Goal: Complete application form

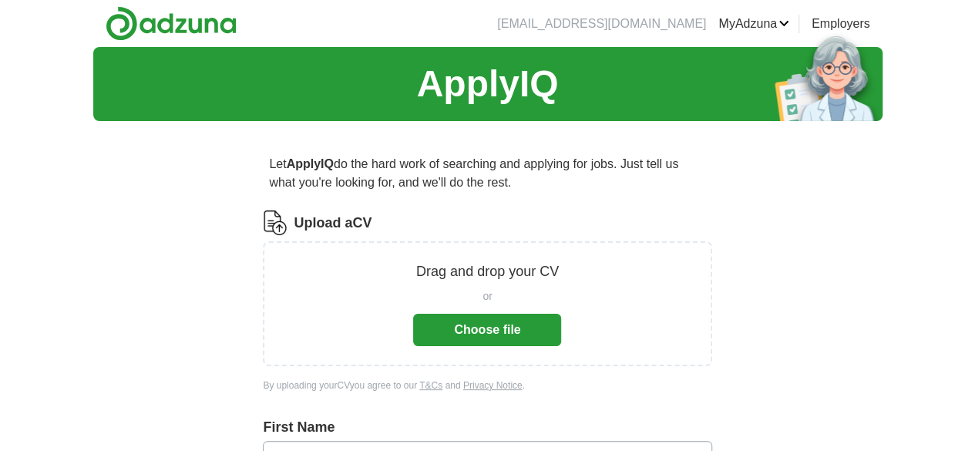
scroll to position [66, 0]
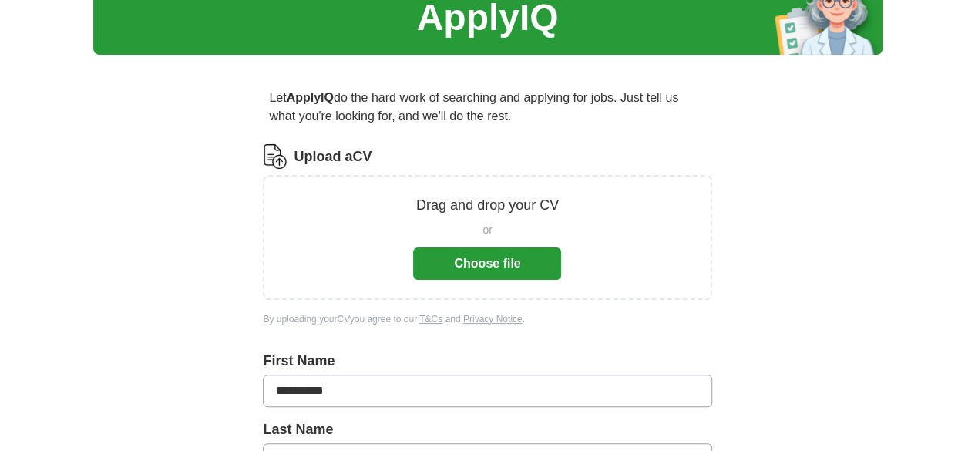
click at [515, 280] on button "Choose file" at bounding box center [487, 263] width 148 height 32
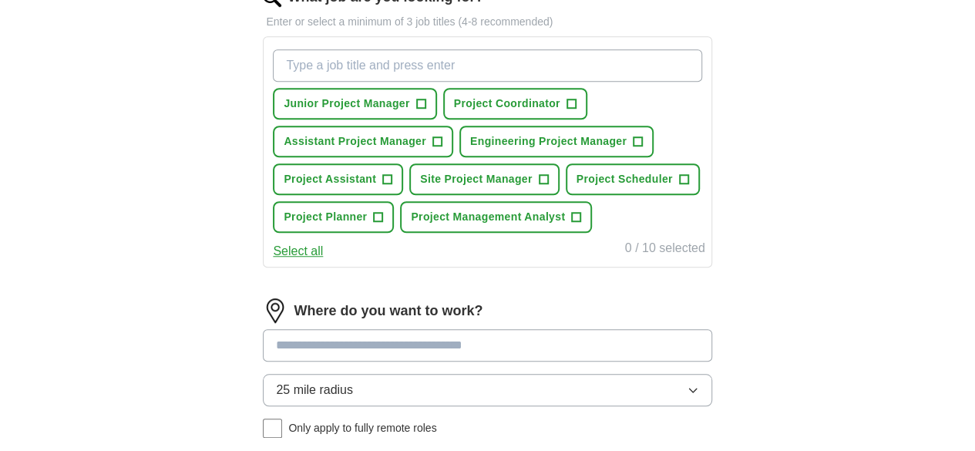
scroll to position [590, 0]
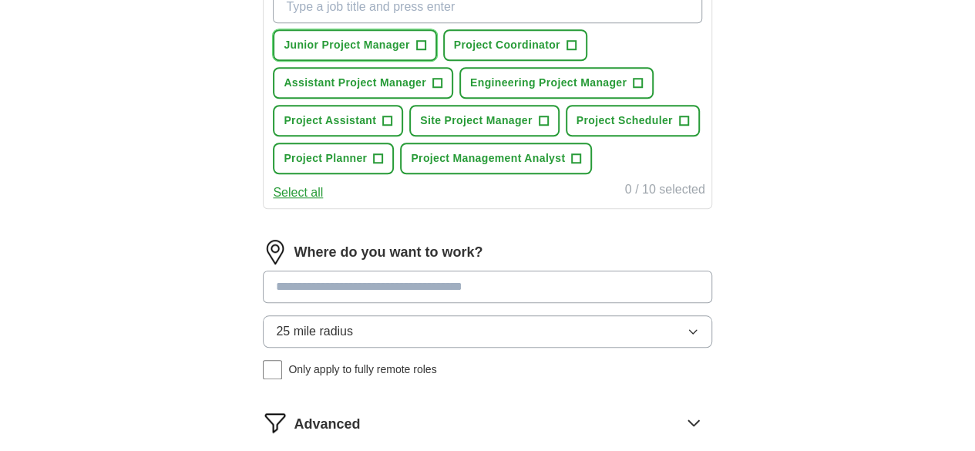
click at [425, 52] on span "+" at bounding box center [420, 45] width 9 height 12
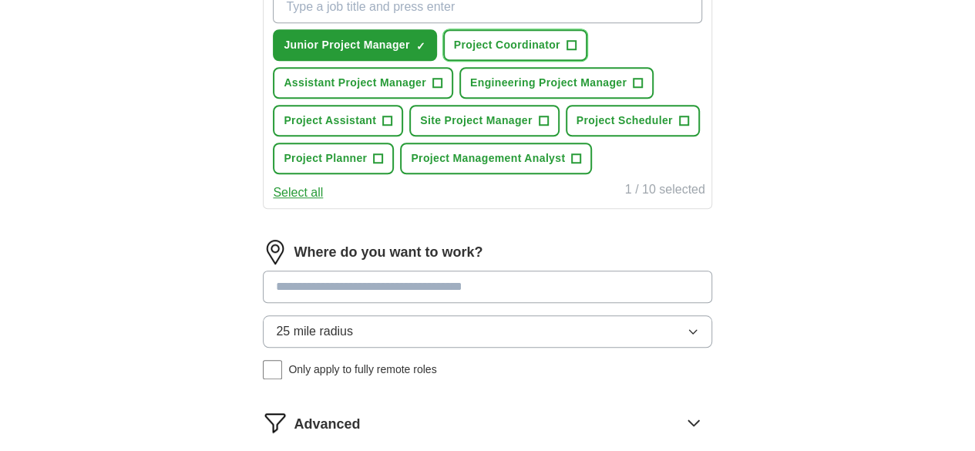
click at [566, 52] on span "+" at bounding box center [570, 45] width 9 height 12
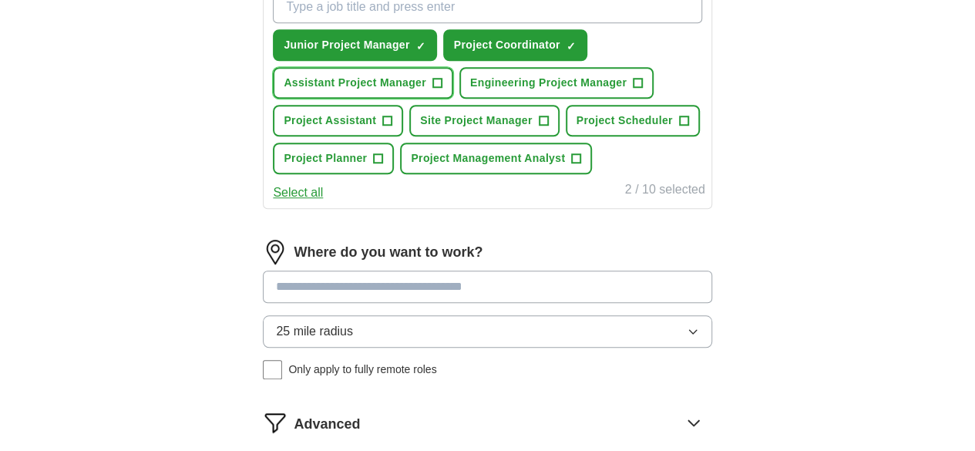
click at [442, 89] on span "+" at bounding box center [436, 83] width 9 height 12
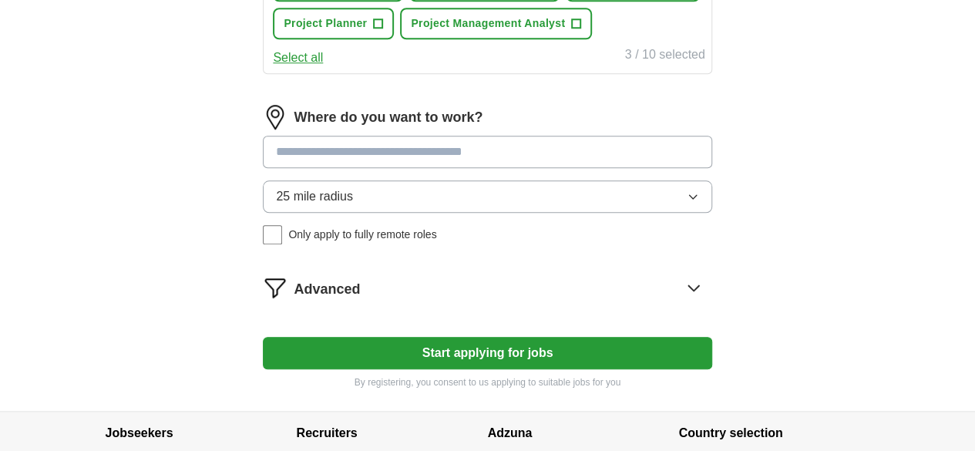
scroll to position [727, 0]
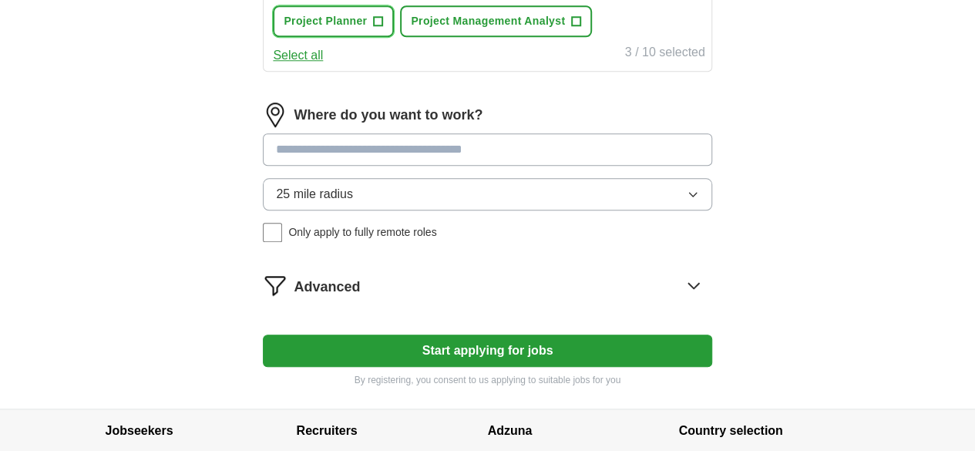
click at [383, 28] on span "+" at bounding box center [378, 21] width 9 height 12
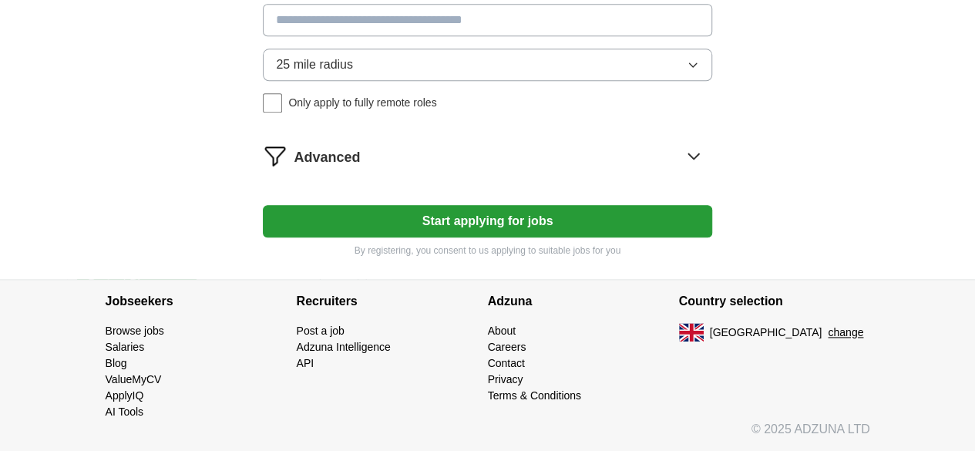
scroll to position [1053, 0]
click at [478, 36] on input at bounding box center [487, 20] width 449 height 32
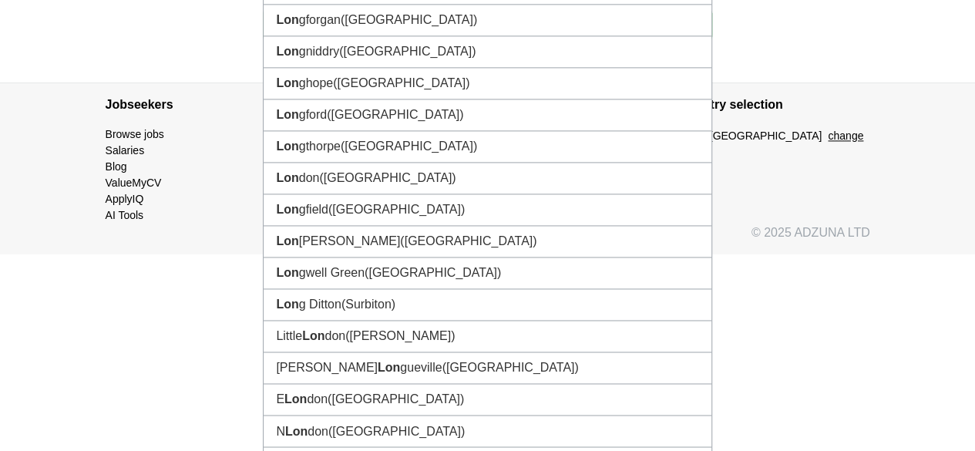
type input "******"
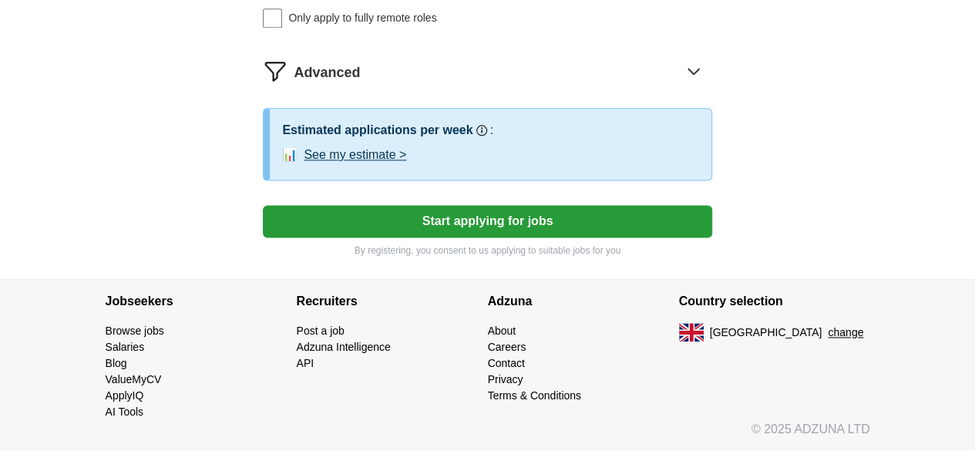
scroll to position [1302, 0]
click at [681, 83] on icon at bounding box center [693, 71] width 25 height 25
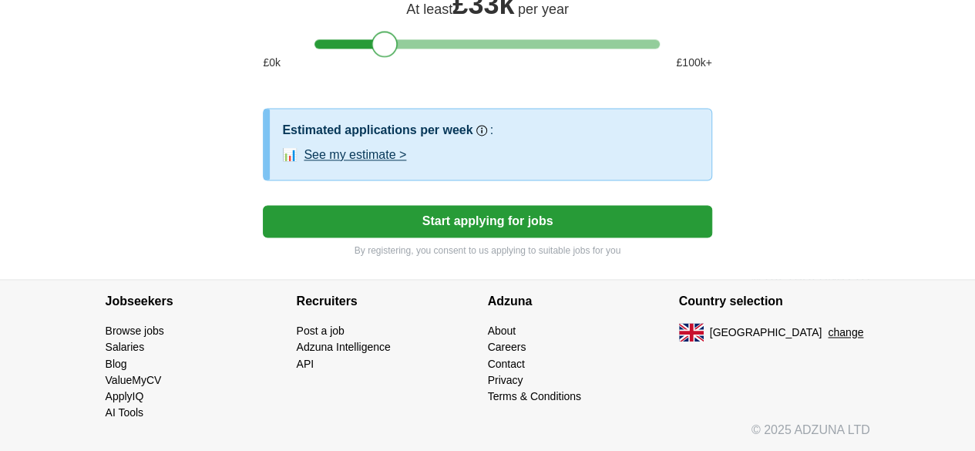
drag, startPoint x: 324, startPoint y: 338, endPoint x: 379, endPoint y: 346, distance: 55.3
click at [379, 57] on div at bounding box center [384, 44] width 26 height 26
click at [406, 164] on button "See my estimate >" at bounding box center [355, 155] width 102 height 18
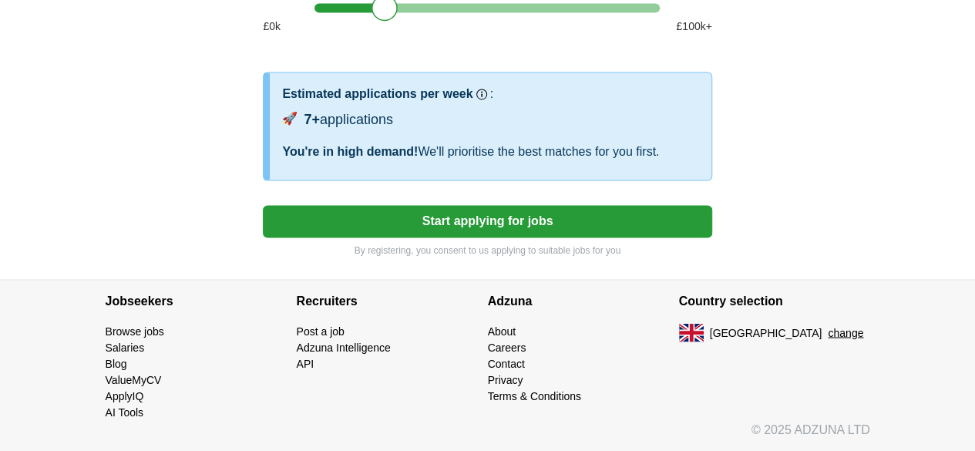
scroll to position [1530, 0]
click at [509, 237] on button "Start applying for jobs" at bounding box center [487, 221] width 449 height 32
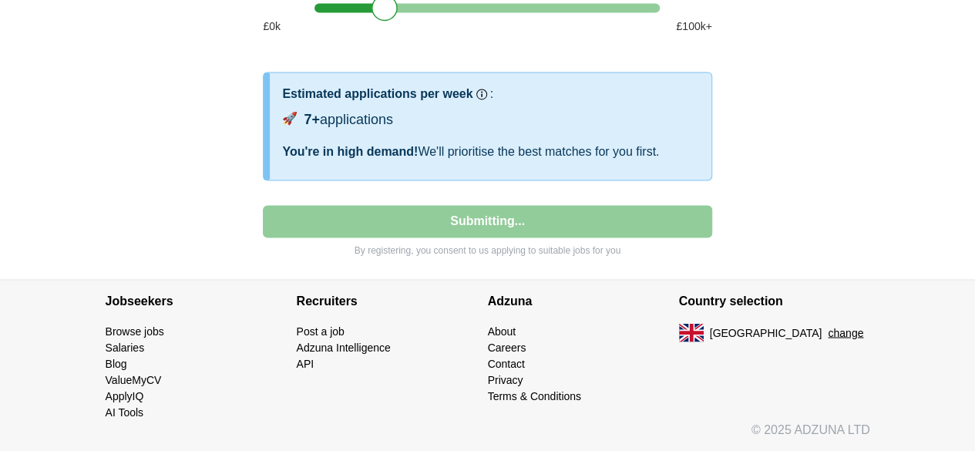
select select "**"
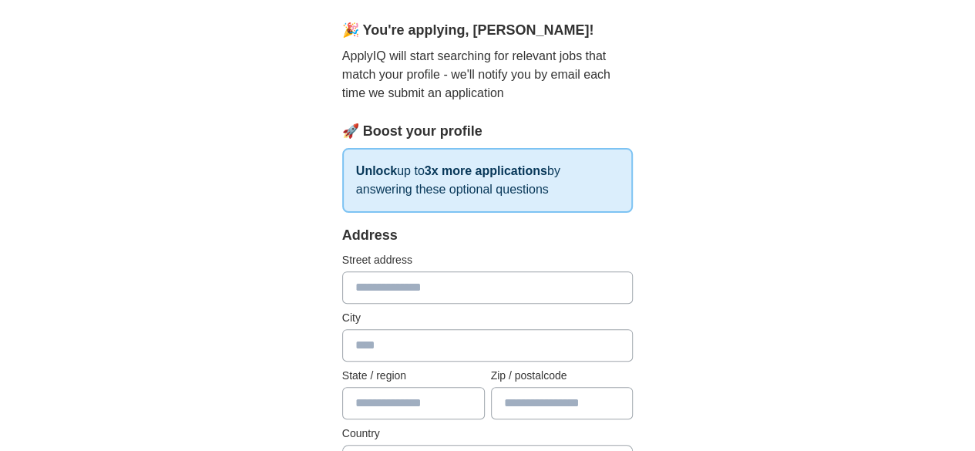
scroll to position [154, 0]
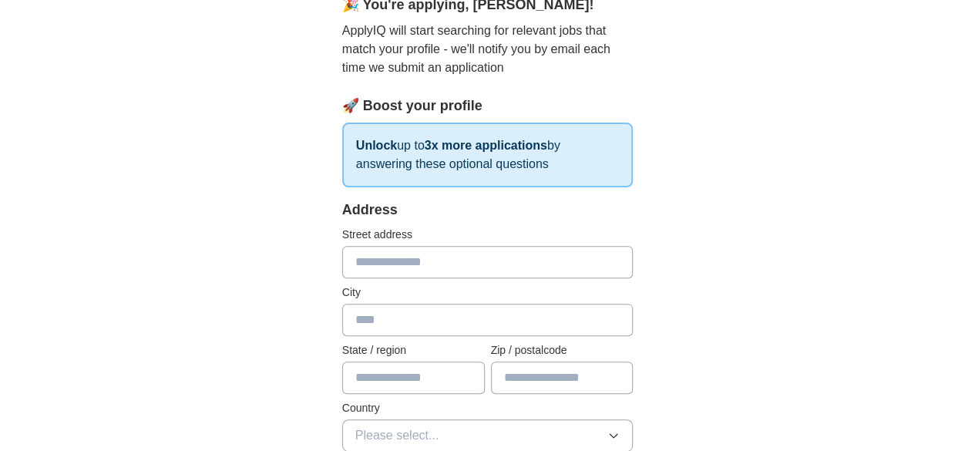
click at [516, 278] on input "text" at bounding box center [487, 262] width 291 height 32
type input "**********"
type input "******"
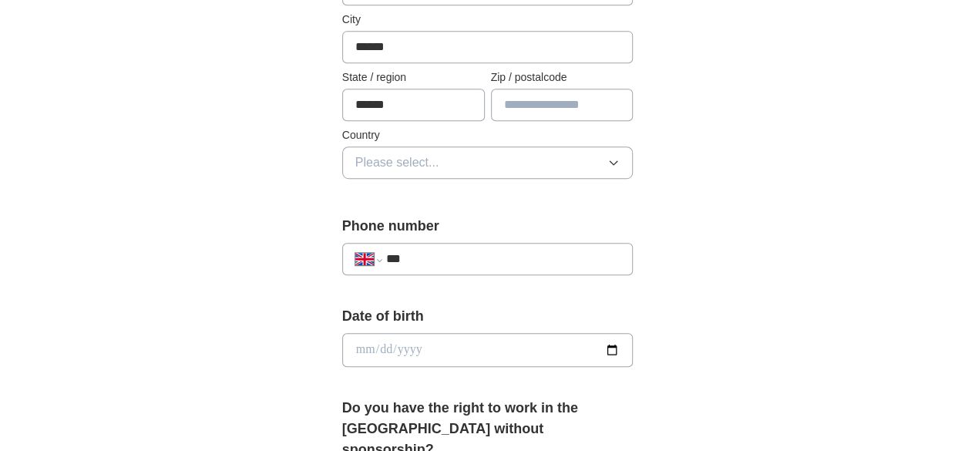
type input "******"
type input "*******"
click at [593, 179] on button "Please select..." at bounding box center [487, 162] width 291 height 32
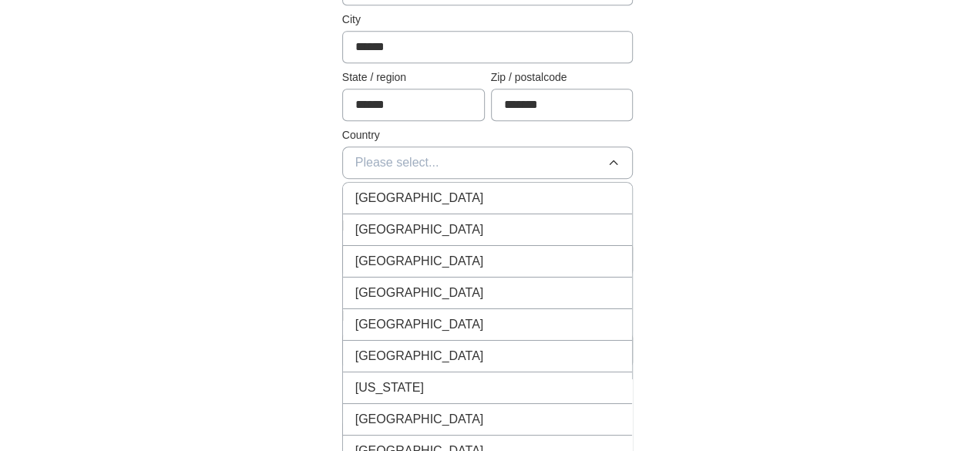
click at [540, 207] on div "[GEOGRAPHIC_DATA]" at bounding box center [487, 198] width 265 height 18
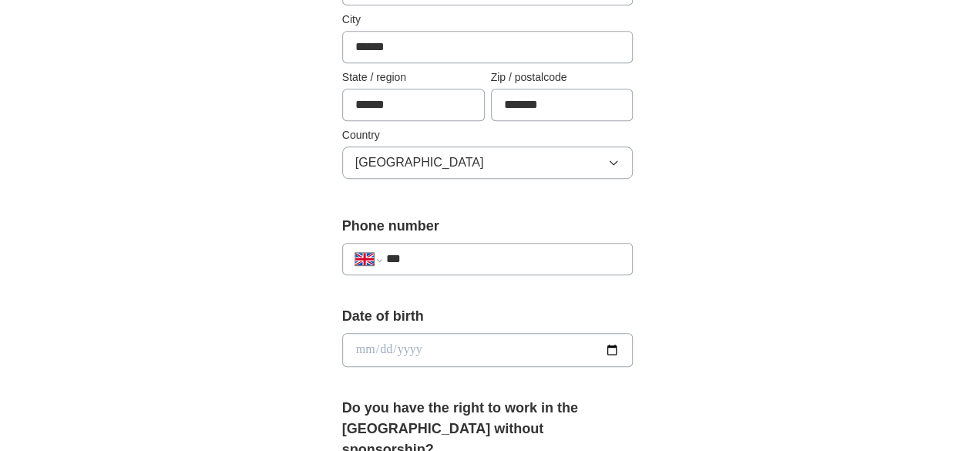
click at [512, 268] on input "***" at bounding box center [503, 259] width 234 height 18
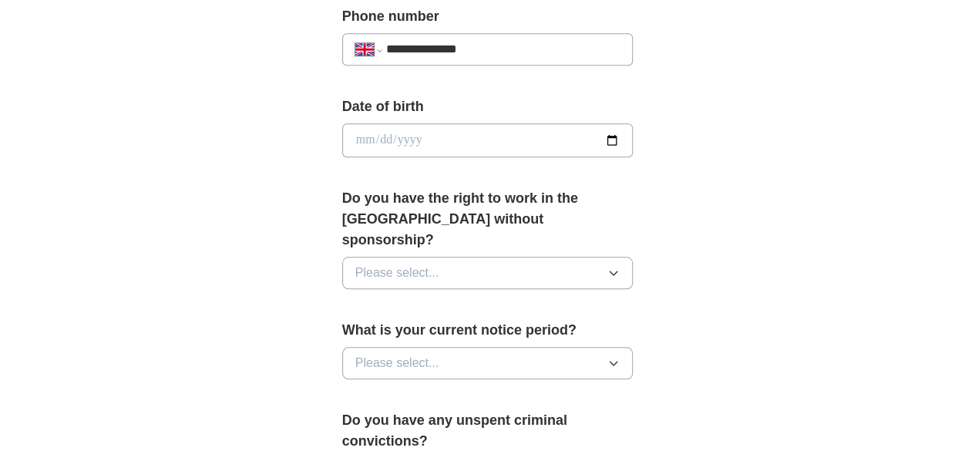
scroll to position [638, 0]
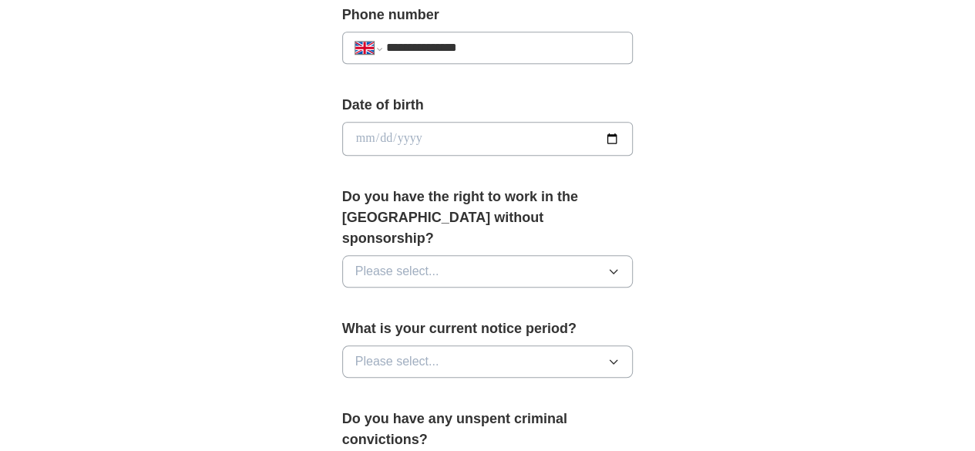
type input "**********"
click at [574, 156] on input "date" at bounding box center [487, 139] width 291 height 34
click at [633, 156] on input "date" at bounding box center [487, 139] width 291 height 34
type input "**********"
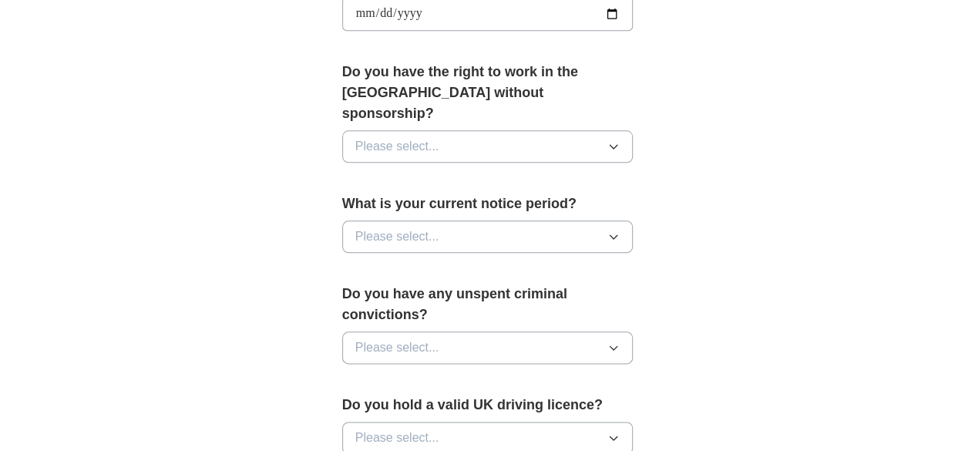
scroll to position [835, 0]
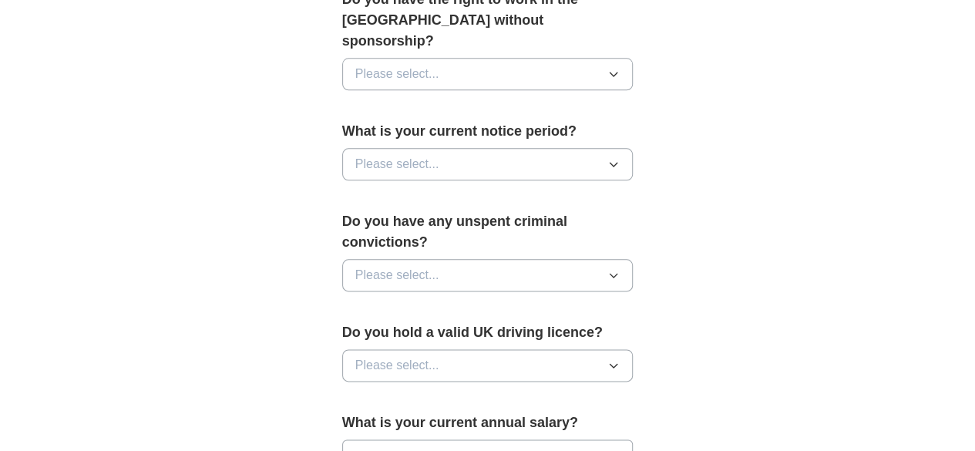
click at [474, 90] on button "Please select..." at bounding box center [487, 74] width 291 height 32
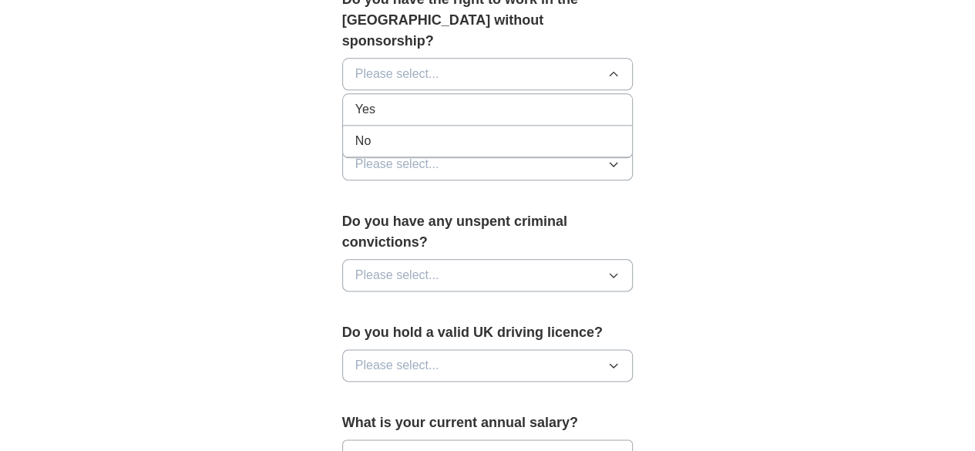
click at [416, 119] on div "Yes" at bounding box center [487, 109] width 265 height 18
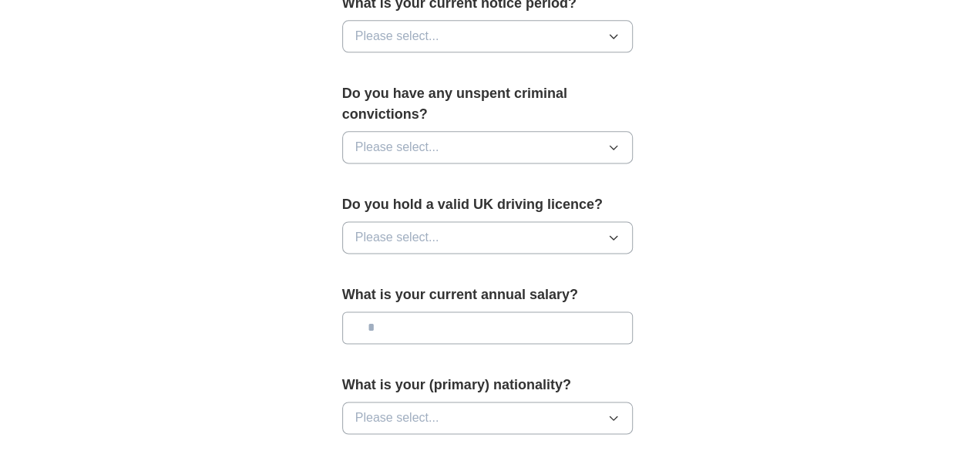
scroll to position [976, 0]
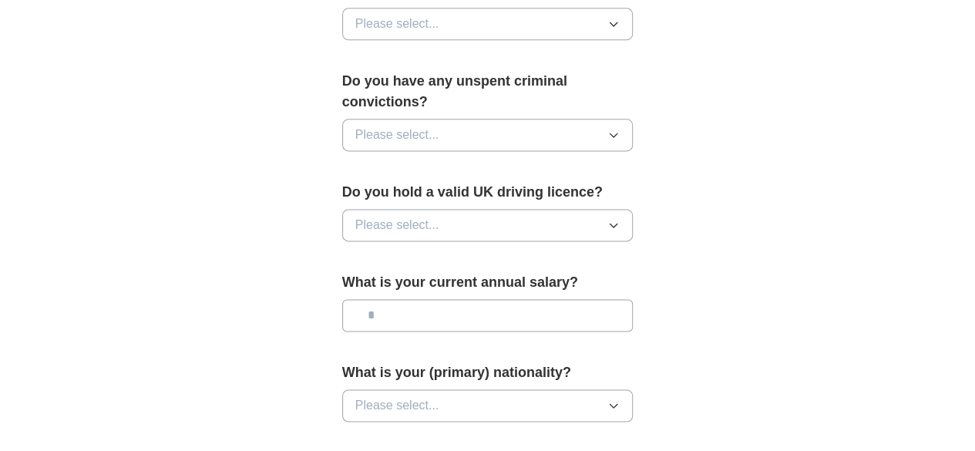
click at [482, 40] on button "Please select..." at bounding box center [487, 24] width 291 height 32
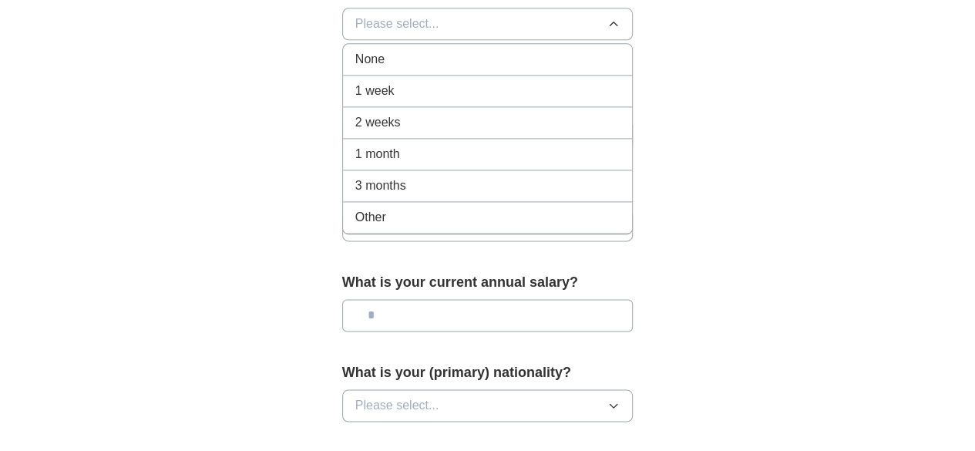
click at [426, 100] on div "1 week" at bounding box center [487, 91] width 265 height 18
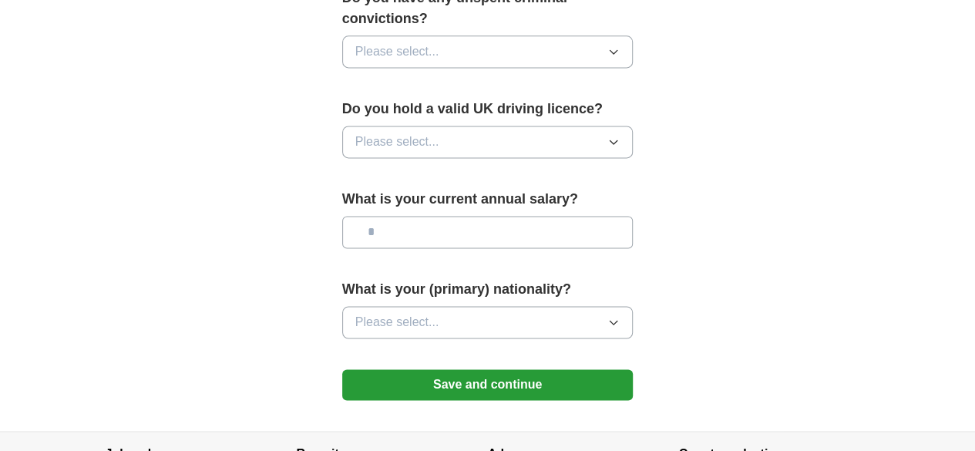
scroll to position [1060, 0]
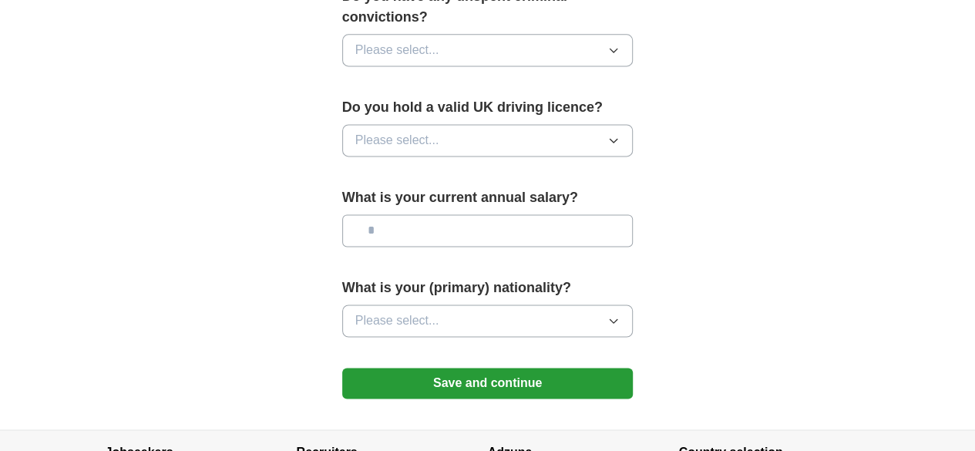
click at [449, 66] on button "Please select..." at bounding box center [487, 50] width 291 height 32
click at [382, 126] on div "No" at bounding box center [487, 117] width 265 height 18
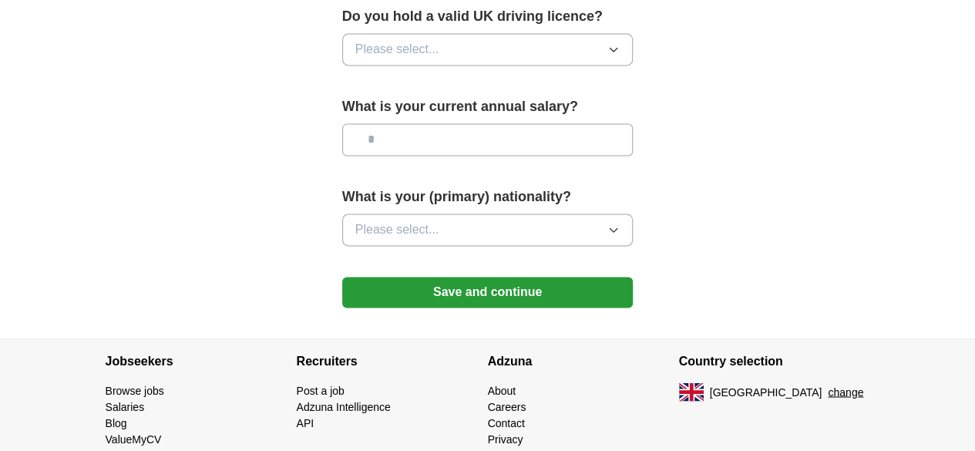
scroll to position [1151, 0]
drag, startPoint x: 428, startPoint y: 303, endPoint x: 405, endPoint y: 310, distance: 24.9
click at [405, 66] on button "Please select..." at bounding box center [487, 49] width 291 height 32
click at [405, 59] on span "Please select..." at bounding box center [397, 49] width 84 height 18
click at [398, 59] on span "Please select..." at bounding box center [397, 49] width 84 height 18
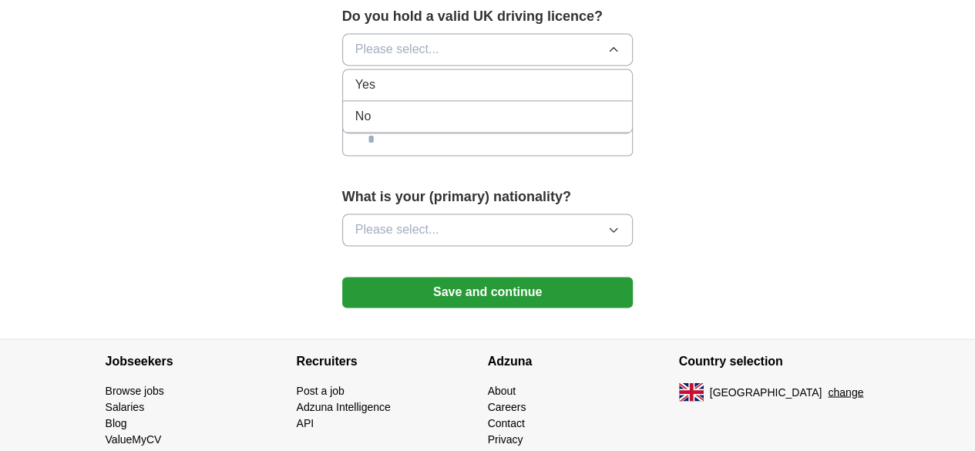
click at [359, 126] on div "No" at bounding box center [487, 116] width 265 height 18
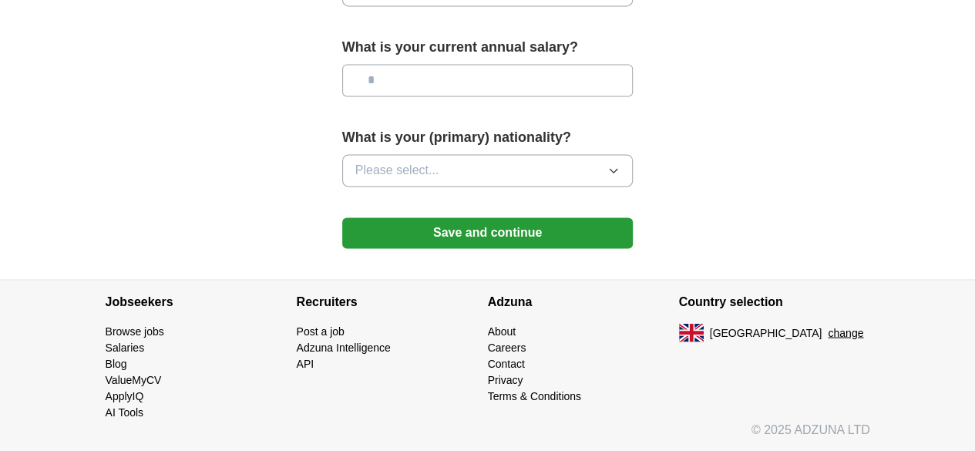
scroll to position [1252, 0]
click at [408, 96] on input "text" at bounding box center [487, 80] width 291 height 32
type input "*******"
click at [478, 187] on button "Please select..." at bounding box center [487, 170] width 291 height 32
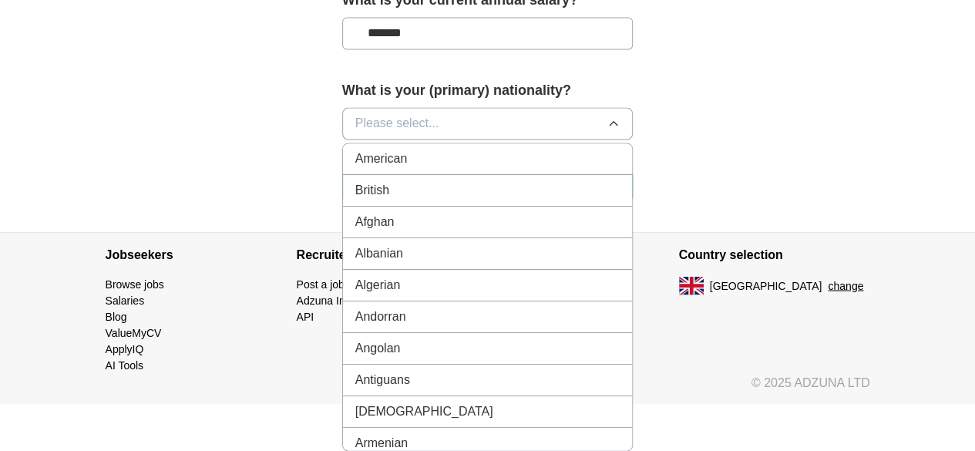
click at [481, 139] on button "Please select..." at bounding box center [487, 123] width 291 height 32
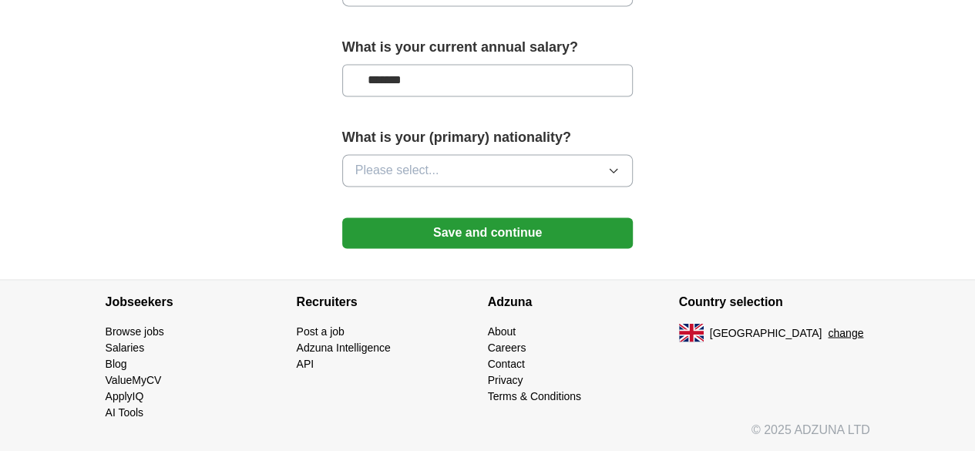
click at [481, 187] on button "Please select..." at bounding box center [487, 170] width 291 height 32
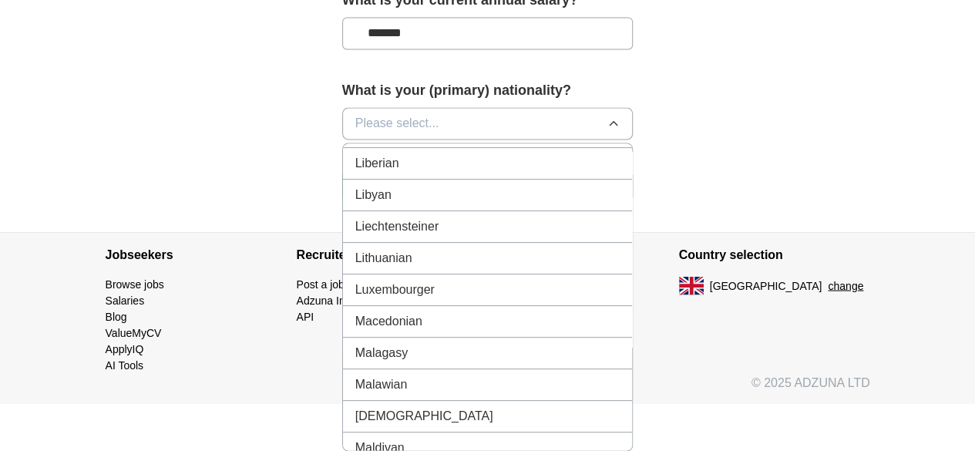
scroll to position [3124, 0]
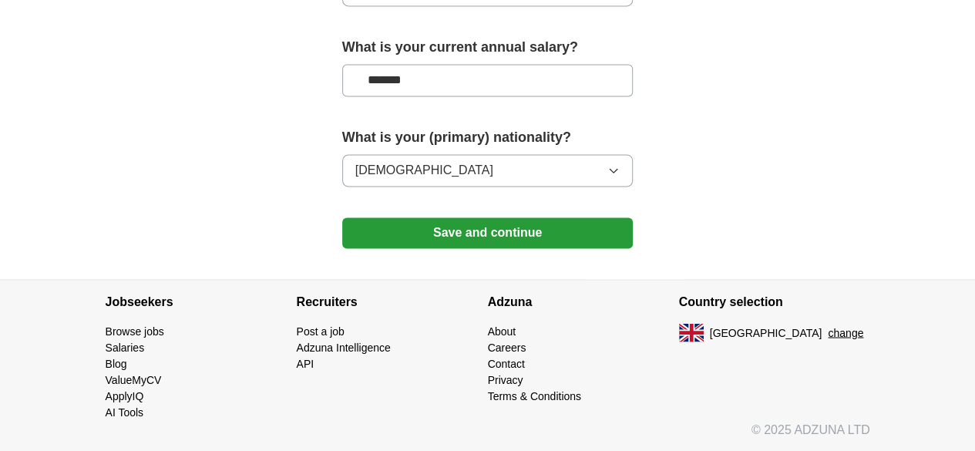
click at [513, 248] on button "Save and continue" at bounding box center [487, 232] width 291 height 31
